Goal: Navigation & Orientation: Go to known website

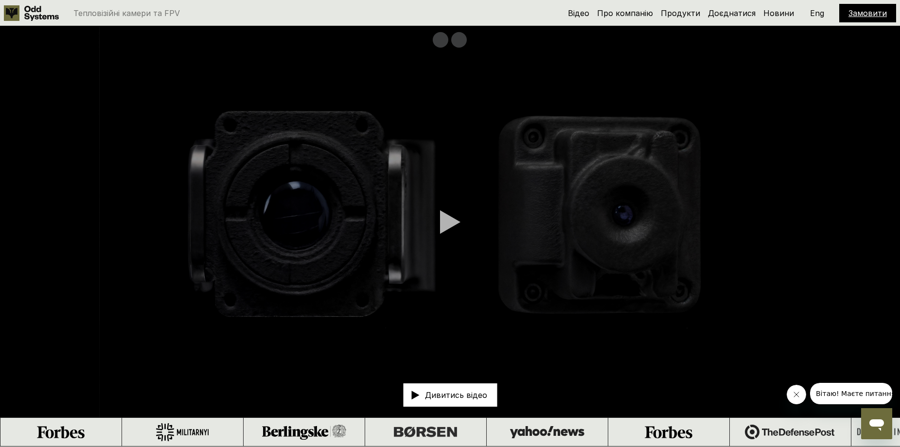
click at [820, 14] on p "Eng" at bounding box center [817, 13] width 14 height 8
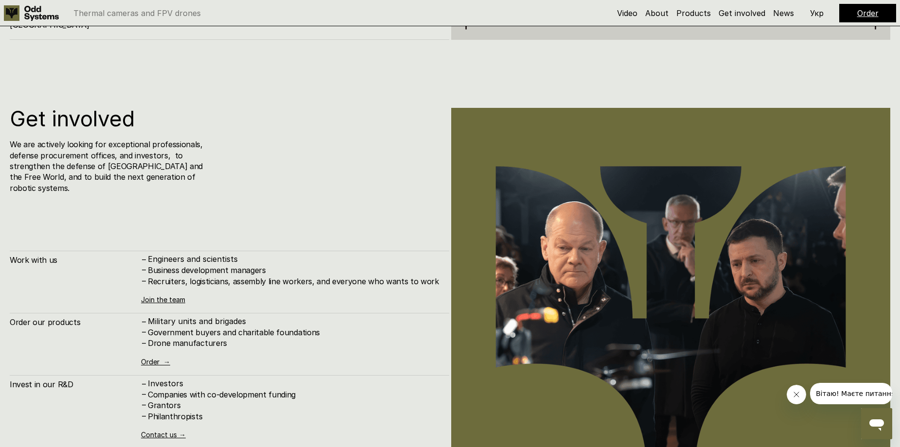
scroll to position [4475, 0]
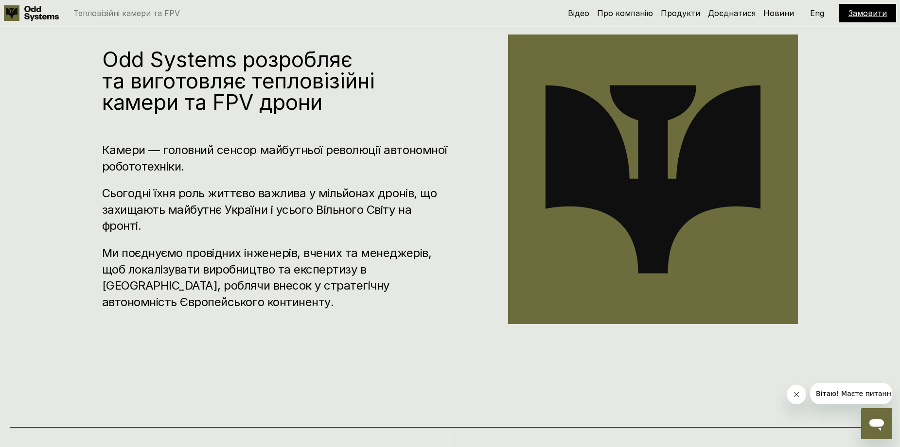
click at [815, 9] on p "Eng" at bounding box center [817, 13] width 14 height 8
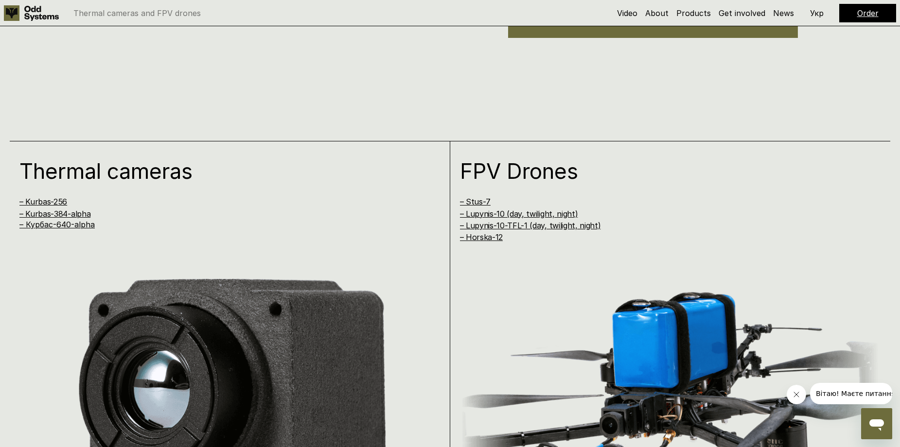
scroll to position [778, 0]
